Goal: Transaction & Acquisition: Purchase product/service

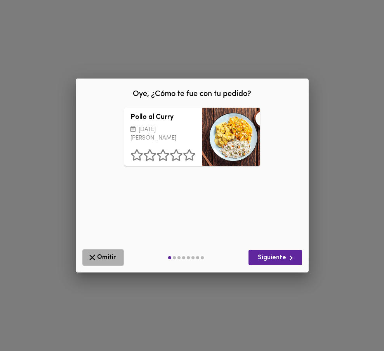
click at [100, 264] on button "Omitir" at bounding box center [103, 257] width 42 height 17
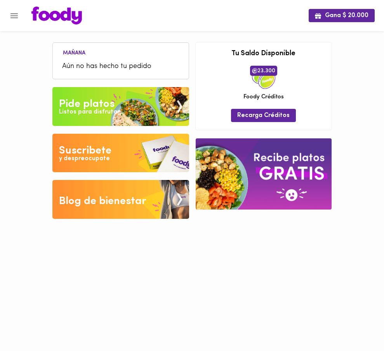
click at [83, 114] on div "Listos para disfrutar" at bounding box center [89, 112] width 61 height 9
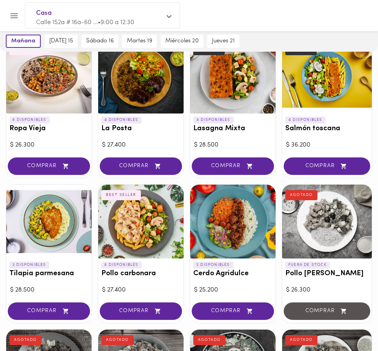
scroll to position [216, 0]
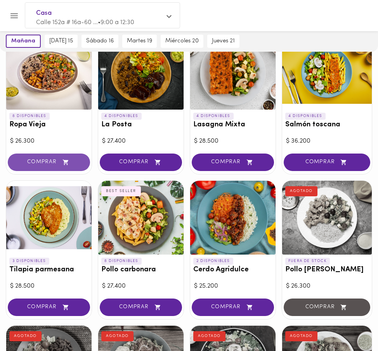
click at [41, 161] on span "COMPRAR" at bounding box center [48, 162] width 63 height 7
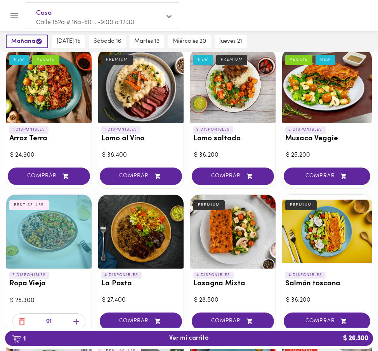
scroll to position [54, 0]
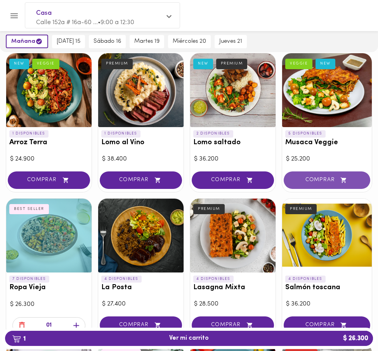
click at [315, 178] on span "COMPRAR" at bounding box center [327, 180] width 67 height 7
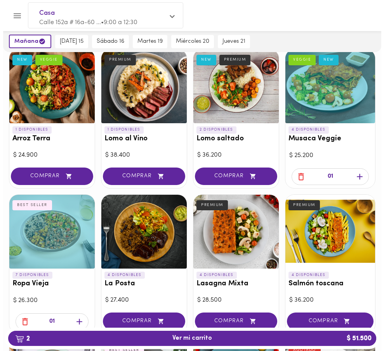
scroll to position [66, 0]
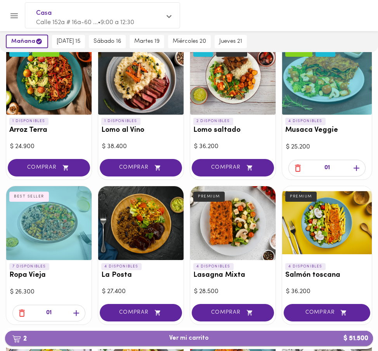
click at [138, 336] on span "2 Ver mi carrito $ 51.500" at bounding box center [189, 337] width 356 height 7
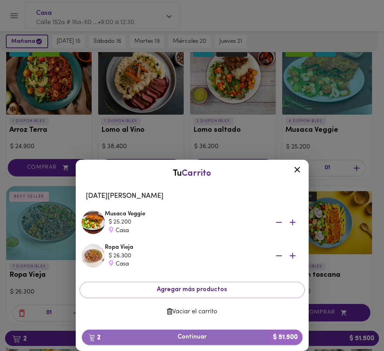
click at [185, 334] on span "2 Continuar $ 51.500" at bounding box center [192, 336] width 208 height 7
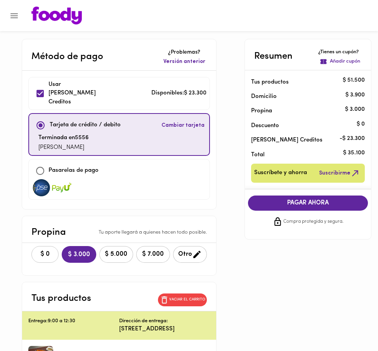
click at [44, 251] on span "$ 0" at bounding box center [45, 254] width 17 height 7
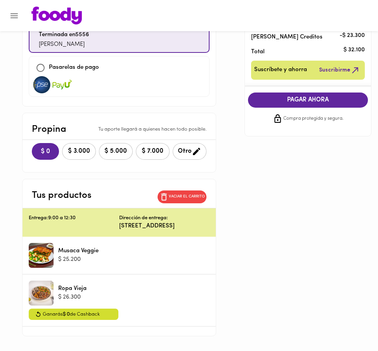
scroll to position [118, 0]
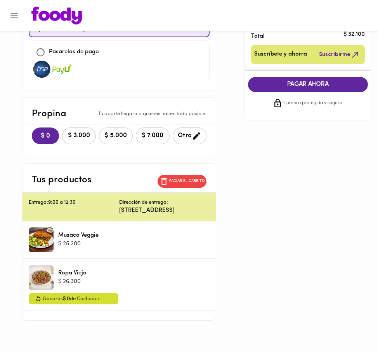
click at [269, 80] on button "PAGAR AHORA" at bounding box center [308, 84] width 120 height 15
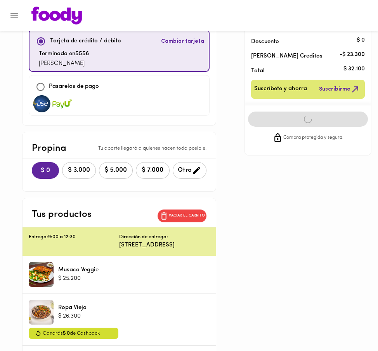
scroll to position [77, 0]
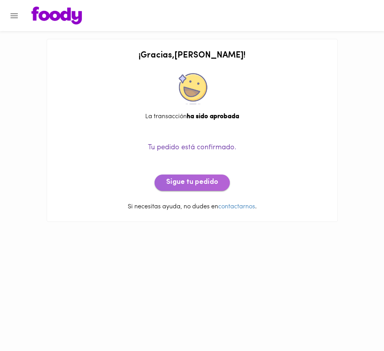
click at [197, 184] on span "Sigue tu pedido" at bounding box center [192, 182] width 52 height 9
